Goal: Transaction & Acquisition: Subscribe to service/newsletter

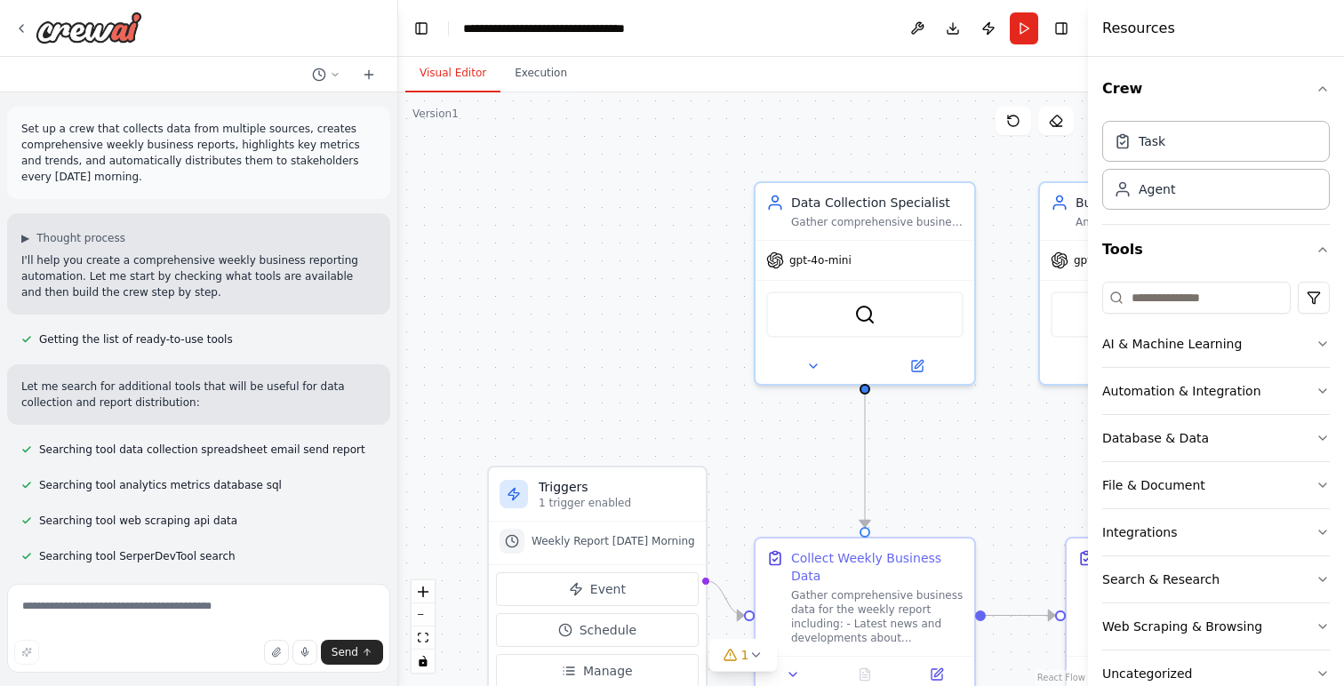
scroll to position [1412, 0]
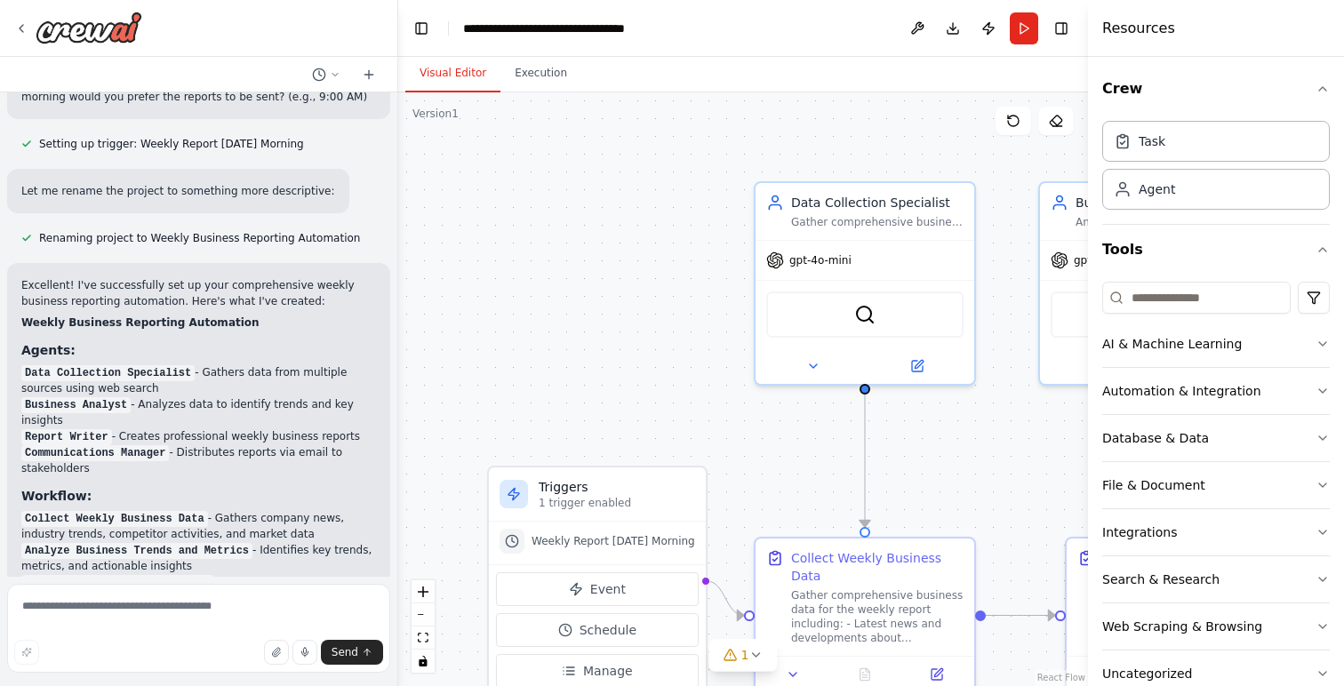
click at [468, 410] on div ".deletable-edge-delete-btn { width: 20px; height: 20px; border: 0px solid #ffff…" at bounding box center [743, 389] width 690 height 594
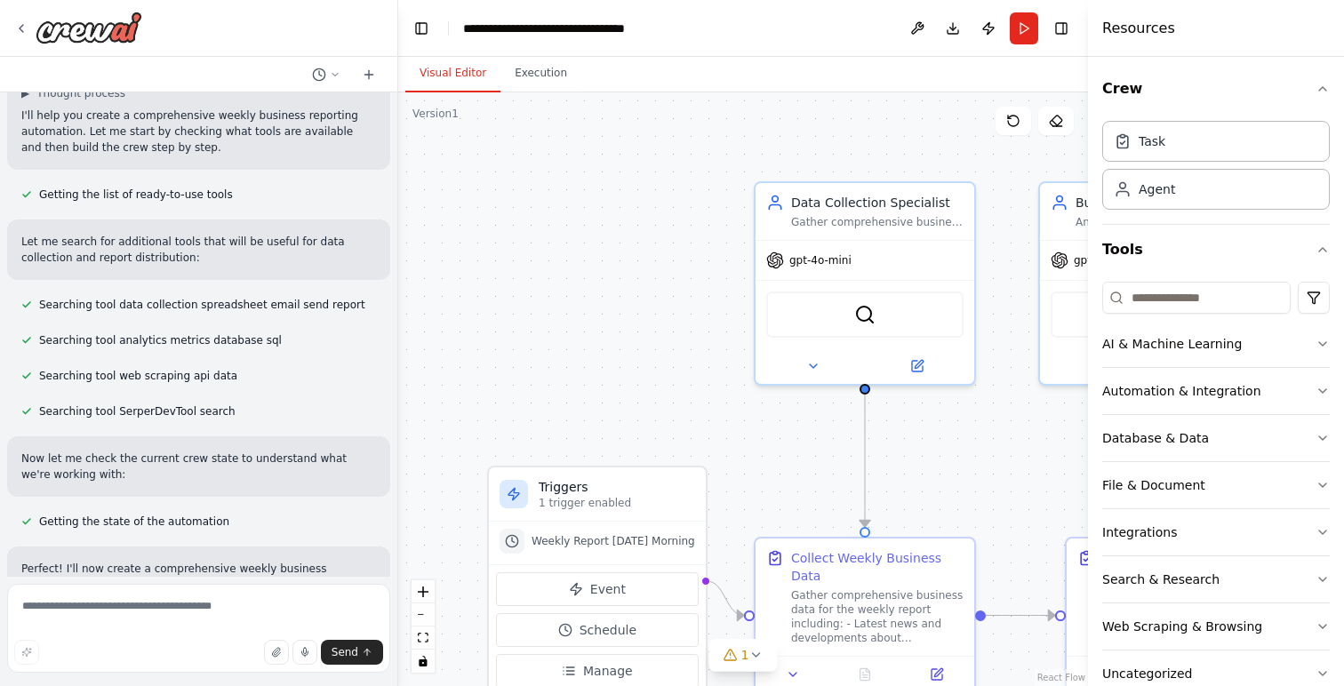
scroll to position [0, 0]
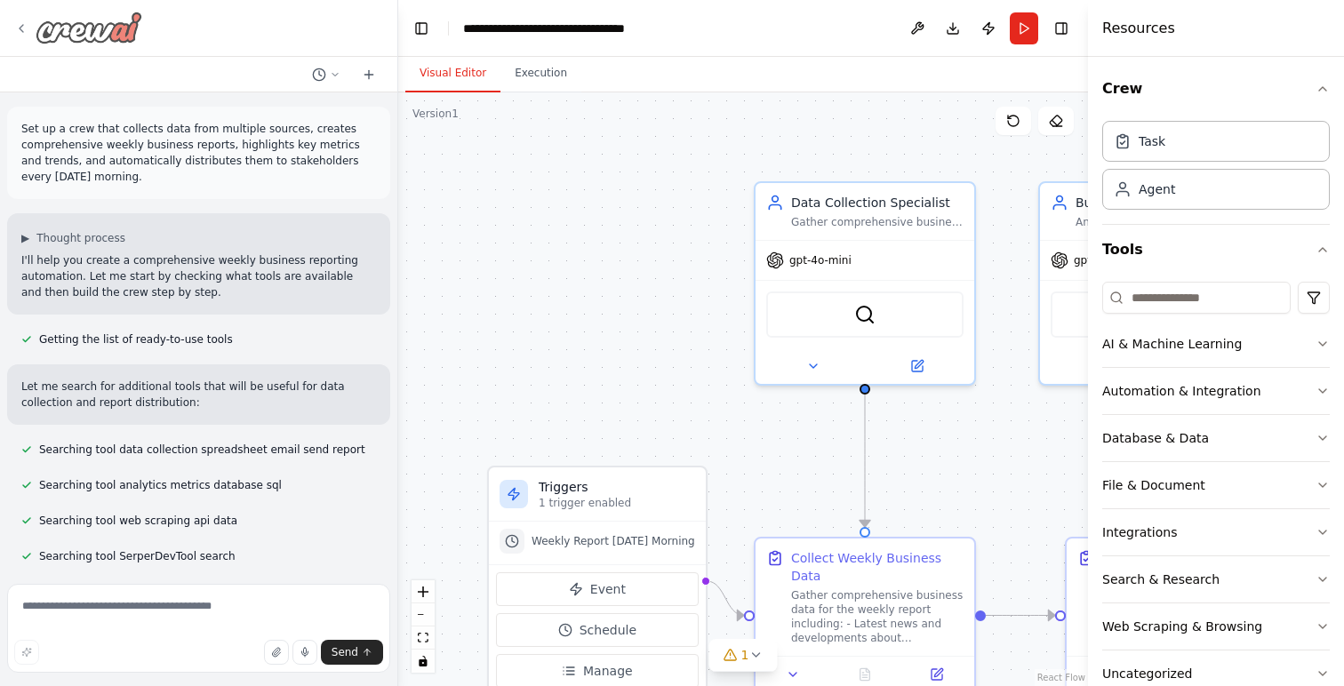
click at [22, 29] on icon at bounding box center [22, 28] width 4 height 7
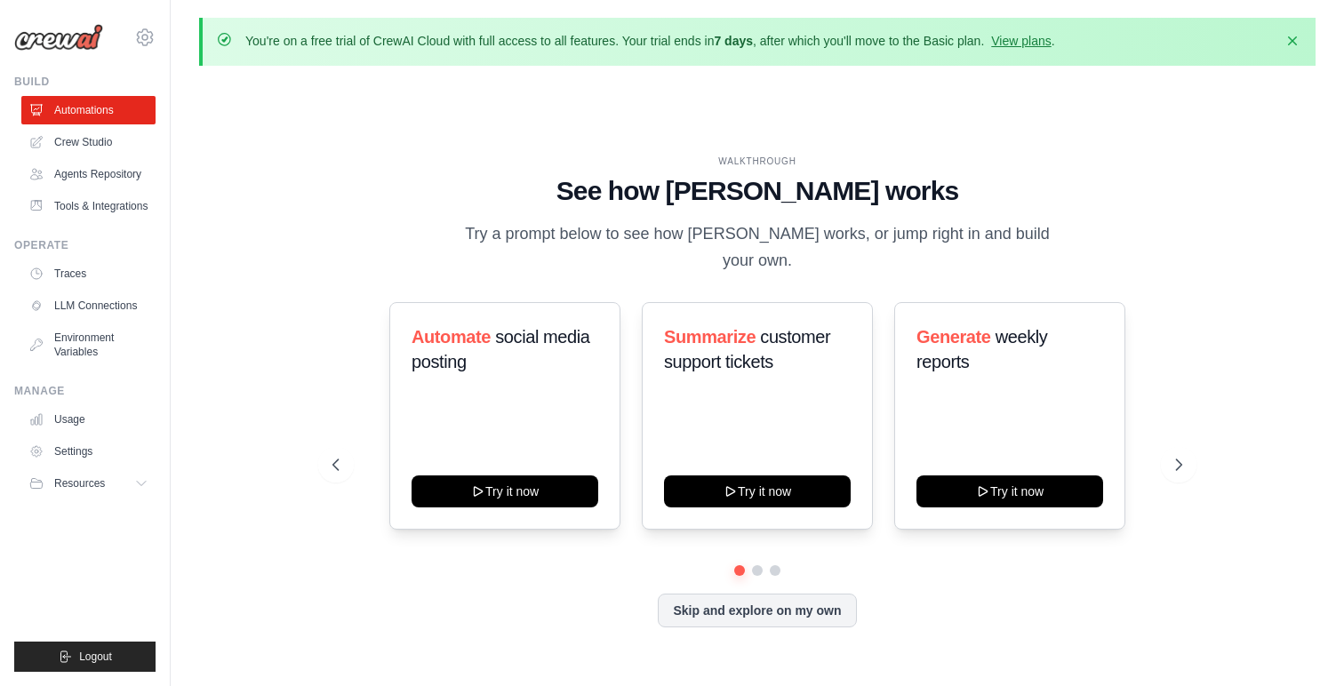
drag, startPoint x: 493, startPoint y: 44, endPoint x: 592, endPoint y: 45, distance: 98.7
click at [592, 45] on p "You're on a free trial of CrewAI Cloud with full access to all features. Your t…" at bounding box center [650, 41] width 810 height 18
click at [694, 52] on div "You're on a free trial of CrewAI Cloud with full access to all features. Your t…" at bounding box center [650, 42] width 810 height 20
click at [991, 43] on link "View plans" at bounding box center [1021, 41] width 60 height 14
